Goal: Information Seeking & Learning: Learn about a topic

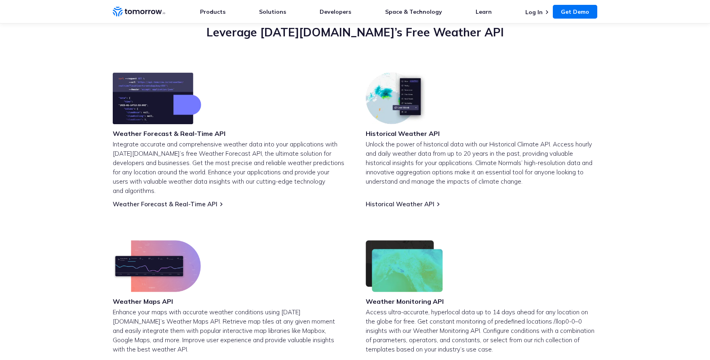
scroll to position [336, 0]
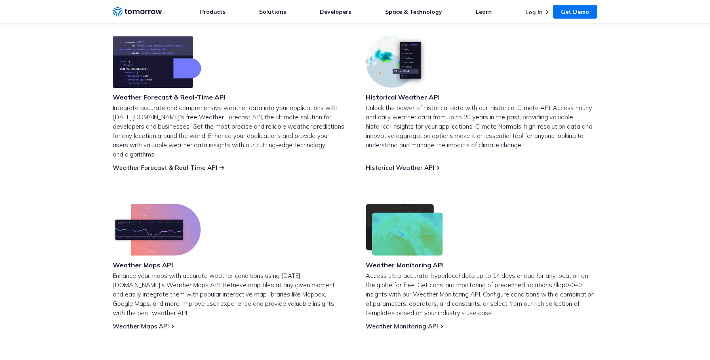
click at [190, 164] on link "Weather Forecast & Real-Time API" at bounding box center [165, 168] width 105 height 8
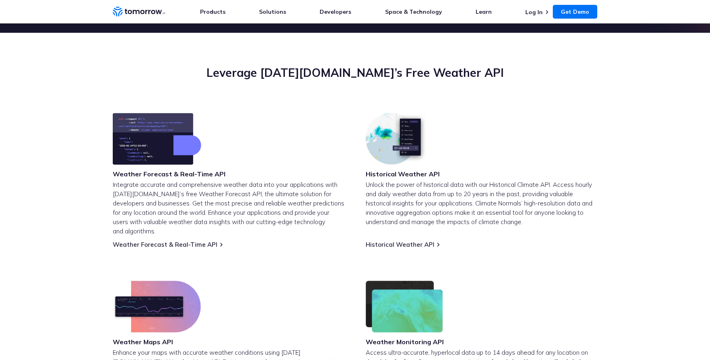
scroll to position [326, 0]
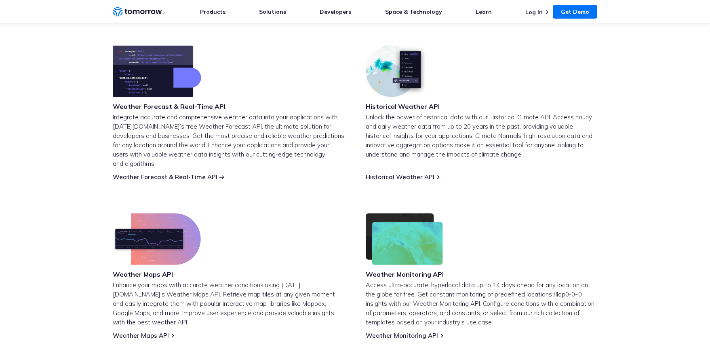
click at [201, 173] on link "Weather Forecast & Real-Time API" at bounding box center [165, 177] width 105 height 8
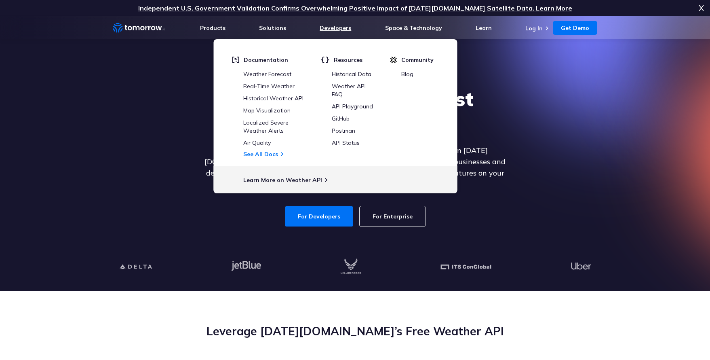
click at [333, 31] on link "Developers" at bounding box center [336, 27] width 32 height 7
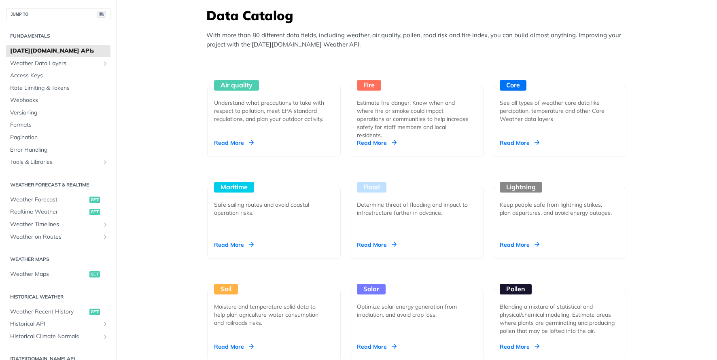
scroll to position [719, 0]
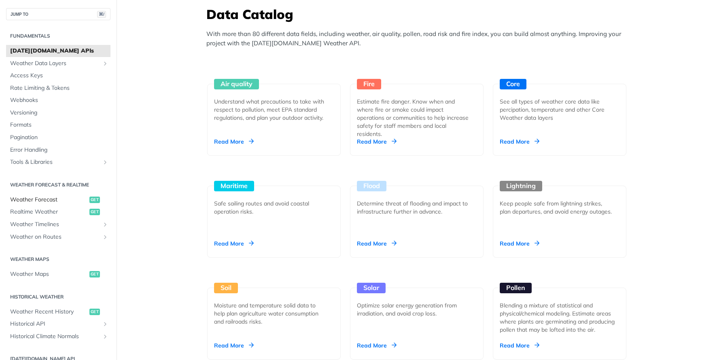
click at [55, 199] on span "Weather Forecast" at bounding box center [48, 200] width 77 height 8
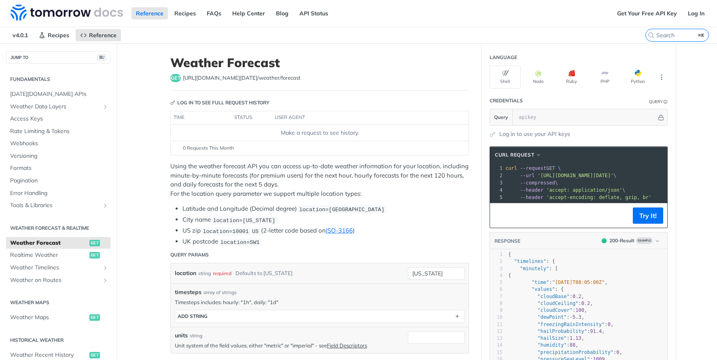
scroll to position [141, 0]
